Goal: Task Accomplishment & Management: Complete application form

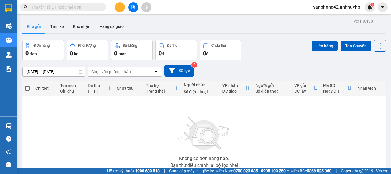
drag, startPoint x: 0, startPoint y: 0, endPoint x: 119, endPoint y: 9, distance: 119.3
click at [119, 9] on button at bounding box center [120, 7] width 10 height 10
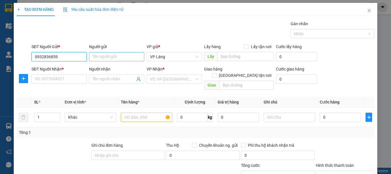
type input "0932836859"
click at [107, 56] on input "Người gửi" at bounding box center [116, 56] width 55 height 9
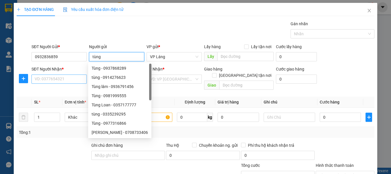
type input "tùng"
click at [67, 80] on input "SĐT Người Nhận *" at bounding box center [59, 78] width 55 height 9
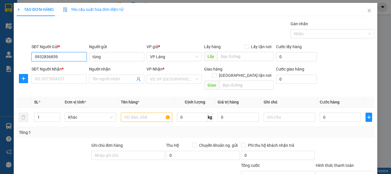
drag, startPoint x: 61, startPoint y: 56, endPoint x: 30, endPoint y: 54, distance: 31.0
click at [30, 54] on div "SĐT Người Gửi * 0932836859 0932836859" at bounding box center [59, 54] width 58 height 20
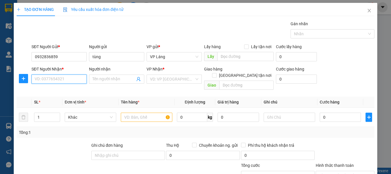
click at [48, 78] on input "SĐT Người Nhận *" at bounding box center [59, 78] width 55 height 9
paste input "0932836859"
type input "0932836859"
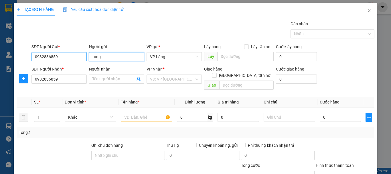
drag, startPoint x: 86, startPoint y: 58, endPoint x: 80, endPoint y: 58, distance: 5.7
click at [80, 58] on div "SĐT Người Gửi * 0932836859 Người gửi tùng tùng VP gửi * VP [PERSON_NAME] Lấy hà…" at bounding box center [202, 54] width 345 height 20
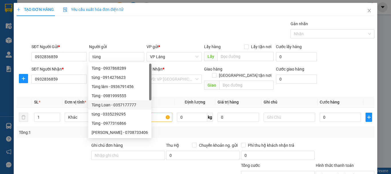
click at [51, 86] on div "Transit Pickup Surcharge Ids Transit Deliver Surcharge Ids Transit Deliver Surc…" at bounding box center [196, 114] width 358 height 186
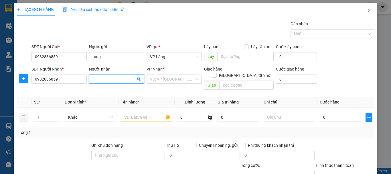
click at [122, 80] on input "Người nhận" at bounding box center [114, 79] width 43 height 6
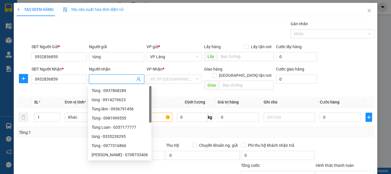
paste input "tùng"
type input "tùng"
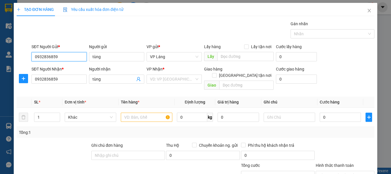
drag, startPoint x: 58, startPoint y: 56, endPoint x: 26, endPoint y: 54, distance: 32.2
click at [26, 54] on div "SĐT Người Gửi * 0932836859 0932836859 Người gửi tùng VP gửi * VP [PERSON_NAME] …" at bounding box center [195, 54] width 359 height 20
click at [59, 68] on div "0866169458 - [PERSON_NAME]" at bounding box center [63, 68] width 56 height 6
type input "0866169458"
type input "[PERSON_NAME]"
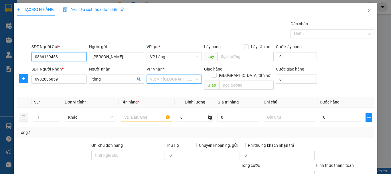
type input "0866169458"
click at [168, 77] on input "search" at bounding box center [172, 79] width 44 height 9
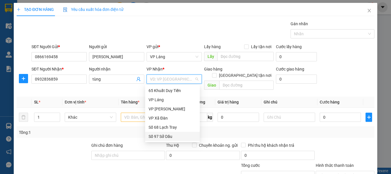
drag, startPoint x: 169, startPoint y: 139, endPoint x: 167, endPoint y: 134, distance: 5.0
click at [169, 138] on div "Số 97 Sở Dầu" at bounding box center [173, 136] width 48 height 6
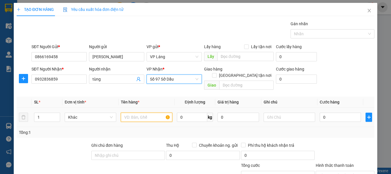
click at [135, 113] on input "text" at bounding box center [147, 117] width 52 height 9
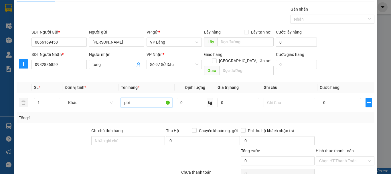
scroll to position [38, 0]
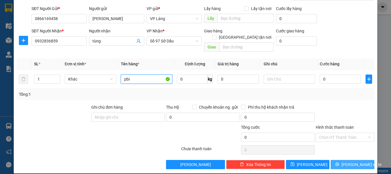
type input "pbi"
click at [343, 162] on button "[PERSON_NAME] và In" at bounding box center [353, 164] width 44 height 9
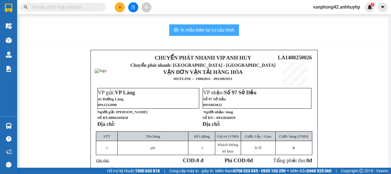
click at [205, 33] on span "In mẫu biên lai tự cấu hình" at bounding box center [208, 29] width 54 height 7
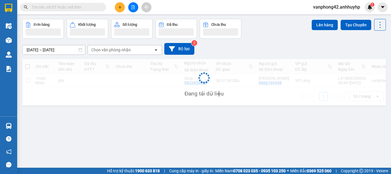
scroll to position [26, 0]
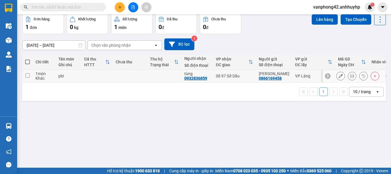
drag, startPoint x: 228, startPoint y: 79, endPoint x: 215, endPoint y: 113, distance: 36.4
click at [142, 115] on div "ver 1.8.138 Kho gửi Trên xe Kho nhận Hàng đã giao Đơn hàng 1 đơn Khối lượng 0 k…" at bounding box center [204, 78] width 368 height 174
click at [339, 76] on icon at bounding box center [341, 76] width 4 height 4
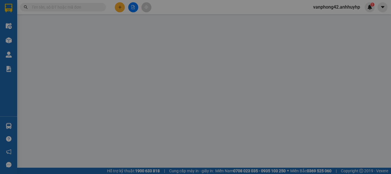
type input "0866169458"
type input "[PERSON_NAME]"
type input "0932836859"
type input "tùng"
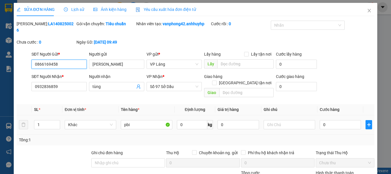
scroll to position [36, 0]
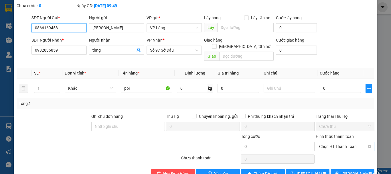
click at [335, 142] on span "Chọn HT Thanh Toán" at bounding box center [345, 146] width 52 height 9
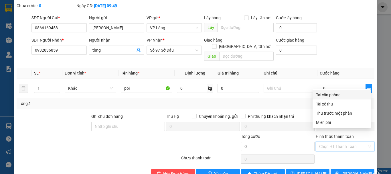
click at [269, 100] on div "Tổng: 1" at bounding box center [196, 103] width 354 height 6
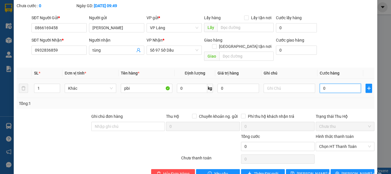
click at [330, 84] on input "0" at bounding box center [340, 88] width 41 height 9
type input "3"
type input "30"
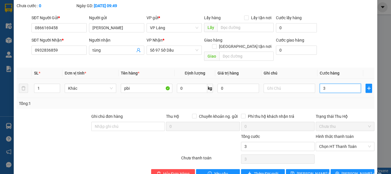
type input "30"
type input "300"
type input "3.000"
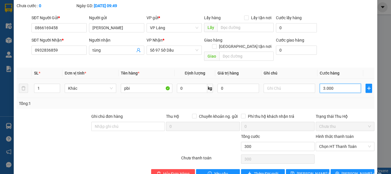
type input "3.000"
type input "30.000"
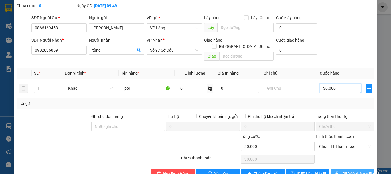
type input "30.000"
click at [336, 169] on button "[PERSON_NAME] và In" at bounding box center [353, 173] width 44 height 9
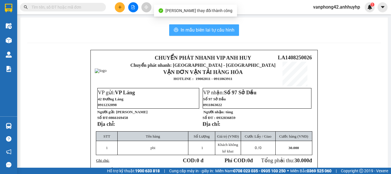
click at [187, 32] on span "In mẫu biên lai tự cấu hình" at bounding box center [208, 29] width 54 height 7
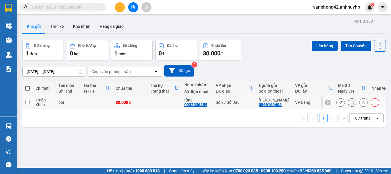
click at [338, 98] on div "LA1408250026" at bounding box center [352, 100] width 28 height 5
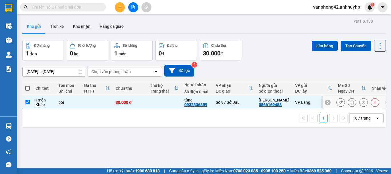
click at [338, 98] on div "LA1408250026" at bounding box center [352, 100] width 28 height 5
checkbox input "false"
